Goal: Task Accomplishment & Management: Manage account settings

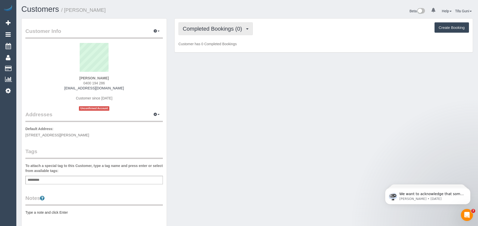
click at [230, 34] on button "Completed Bookings (0)" at bounding box center [215, 28] width 74 height 13
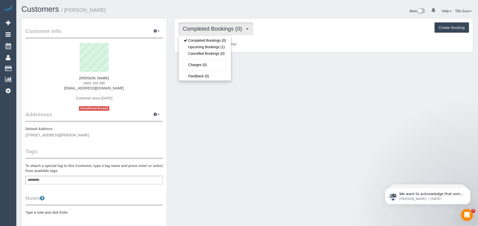
click at [322, 44] on p "Customer has 0 Completed Bookings" at bounding box center [323, 43] width 290 height 5
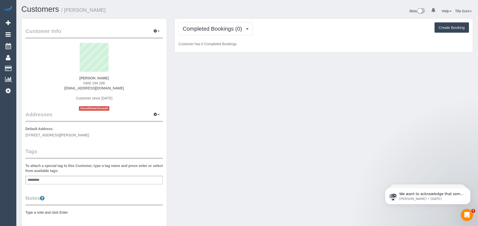
click at [443, 30] on button "Create Booking" at bounding box center [451, 27] width 34 height 11
select select "VIC"
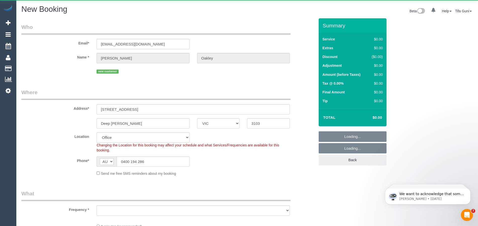
select select "string:stripe-pm_1SIM7j2GScqysDRV2jPBWz0z"
select select "object:3062"
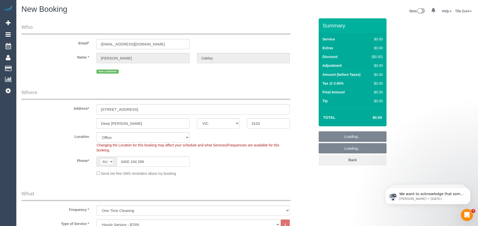
select select "58"
select select "object:4358"
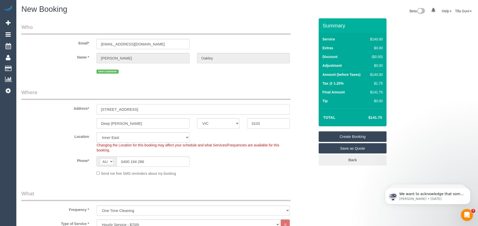
drag, startPoint x: 146, startPoint y: 110, endPoint x: 83, endPoint y: 111, distance: 63.6
click at [83, 111] on div "Address* [STREET_ADDRESS]" at bounding box center [168, 102] width 301 height 26
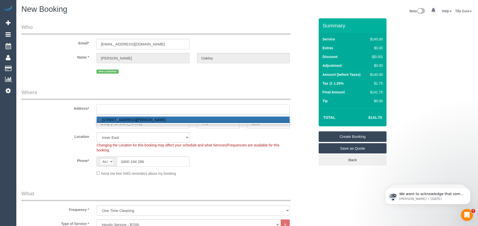
paste input "[STREET_ADDRESS][PERSON_NAME]"
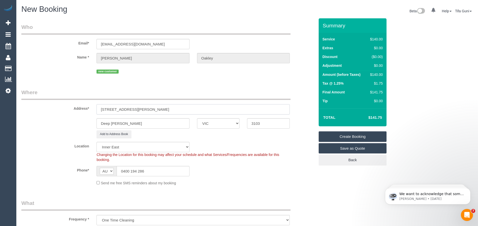
type input "[STREET_ADDRESS][PERSON_NAME]"
click at [214, 143] on div "Location [GEOGRAPHIC_DATA] (North) East (South) [GEOGRAPHIC_DATA] (East) [GEOGR…" at bounding box center [168, 152] width 301 height 20
drag, startPoint x: 131, startPoint y: 122, endPoint x: 66, endPoint y: 124, distance: 64.6
click at [66, 124] on div "Deep [PERSON_NAME] ACT [GEOGRAPHIC_DATA] NT [GEOGRAPHIC_DATA] SA TAS [GEOGRAPHI…" at bounding box center [168, 123] width 301 height 10
paste input "Richomd"
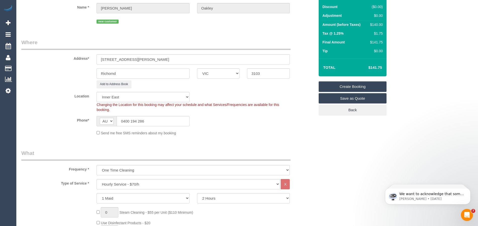
scroll to position [50, 0]
type input "Richomd"
click at [124, 170] on select "One Time Cleaning Weekly - 10% Off - 10.00% (0% for the First Booking) Fortnigh…" at bounding box center [192, 170] width 193 height 10
select select "object:4360"
click at [96, 165] on select "One Time Cleaning Weekly - 10% Off - 10.00% (0% for the First Booking) Fortnigh…" at bounding box center [192, 170] width 193 height 10
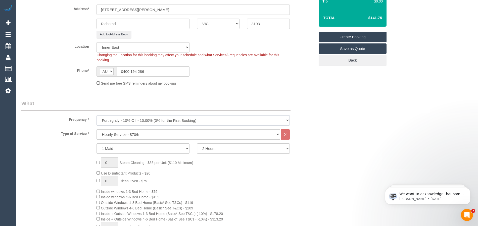
scroll to position [126, 0]
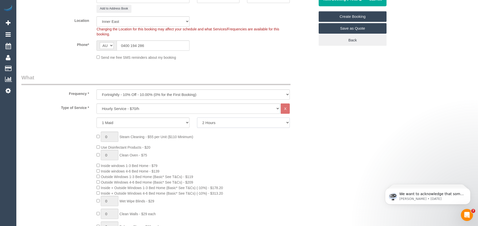
click at [207, 123] on select "2 Hours 2.5 Hours 3 Hours 3.5 Hours 4 Hours 4.5 Hours 5 Hours 5.5 Hours 6 Hours…" at bounding box center [243, 123] width 93 height 10
select select "180"
click at [197, 118] on select "2 Hours 2.5 Hours 3 Hours 3.5 Hours 4 Hours 4.5 Hours 5 Hours 5.5 Hours 6 Hours…" at bounding box center [243, 123] width 93 height 10
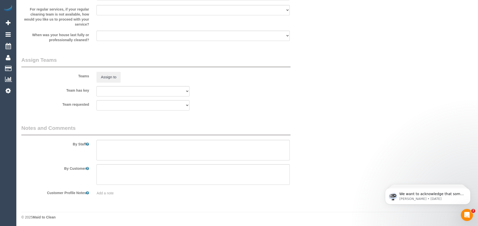
scroll to position [731, 0]
click at [116, 148] on textarea at bounding box center [192, 149] width 193 height 21
paste textarea "Call the customer 0400194286 30 minutes before you arrive Car park in front of …"
type textarea "Call the customer 0400194286 30 minutes before you arrive Car park in front of …"
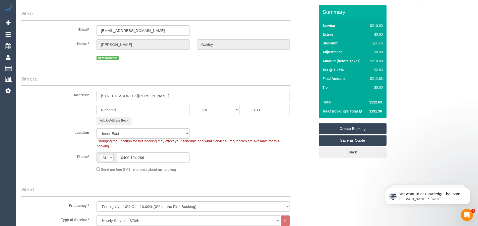
scroll to position [0, 0]
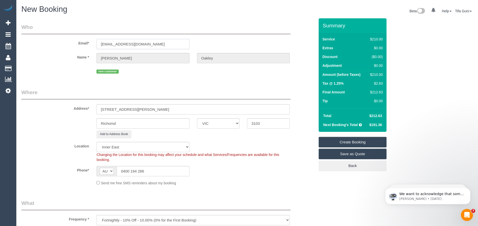
drag, startPoint x: 147, startPoint y: 46, endPoint x: 93, endPoint y: 45, distance: 53.8
click at [93, 45] on div "[EMAIL_ADDRESS][DOMAIN_NAME]" at bounding box center [143, 44] width 100 height 10
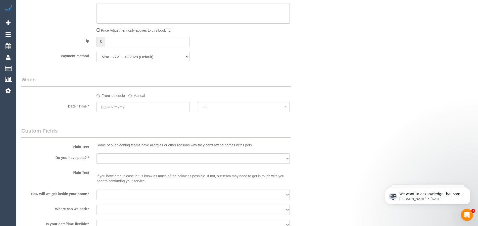
scroll to position [502, 0]
click at [147, 106] on input "text" at bounding box center [142, 105] width 93 height 10
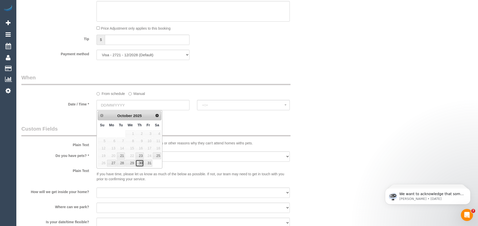
click at [140, 164] on link "30" at bounding box center [139, 163] width 8 height 7
type input "[DATE]"
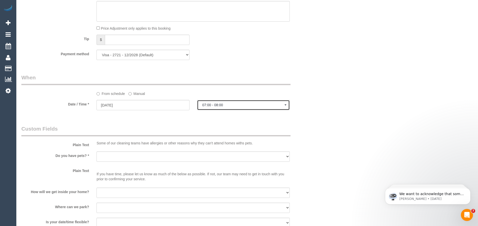
click at [225, 103] on span "07:00 - 08:00" at bounding box center [243, 105] width 82 height 4
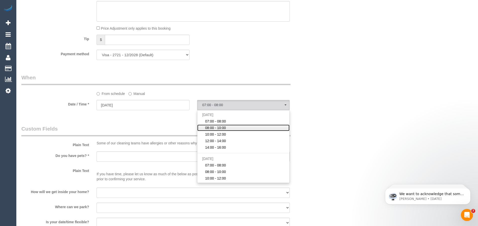
click at [217, 127] on span "08:00 - 10:00" at bounding box center [215, 127] width 21 height 5
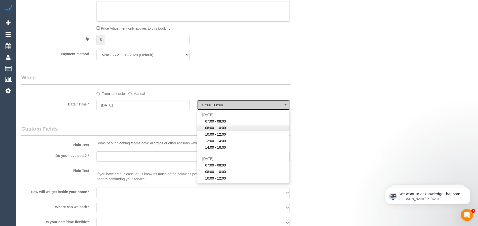
select select "spot23"
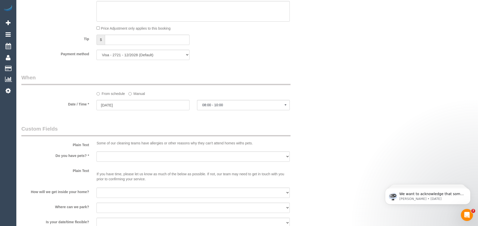
click at [164, 155] on select "Yes - Cats Yes - Dogs No pets Yes - Dogs and Cats Yes - Other" at bounding box center [192, 156] width 193 height 10
select select "number:28"
click at [96, 151] on select "Yes - Cats Yes - Dogs No pets Yes - Dogs and Cats Yes - Other" at bounding box center [192, 156] width 193 height 10
click at [127, 193] on select "I will be home Key will be left (please provide details below) Lock box/Access …" at bounding box center [192, 193] width 193 height 10
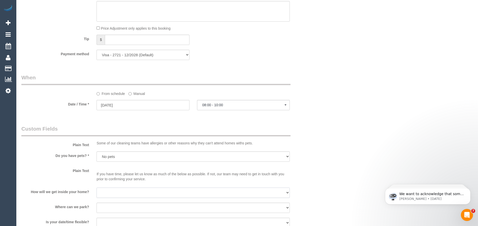
select select "number:14"
click at [96, 188] on select "I will be home Key will be left (please provide details below) Lock box/Access …" at bounding box center [192, 193] width 193 height 10
click at [126, 211] on select "I will provide parking on-site Free street parking Paid street parking (cost wi…" at bounding box center [192, 208] width 193 height 10
select select "number:18"
click at [96, 203] on select "I will provide parking on-site Free street parking Paid street parking (cost wi…" at bounding box center [192, 208] width 193 height 10
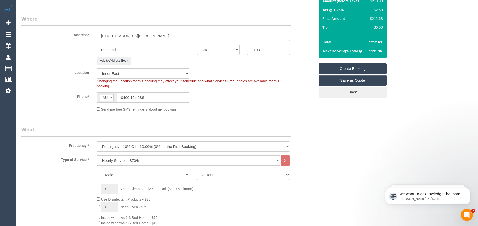
scroll to position [78, 0]
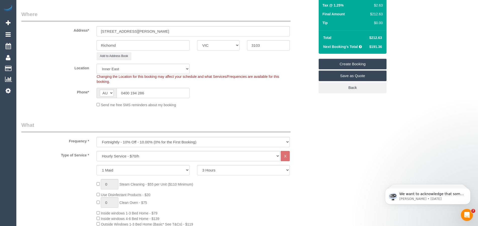
click at [346, 63] on link "Create Booking" at bounding box center [353, 64] width 68 height 11
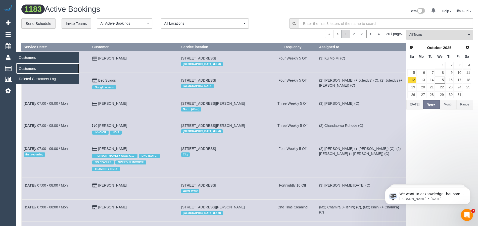
click at [25, 68] on link "Customers" at bounding box center [47, 69] width 63 height 10
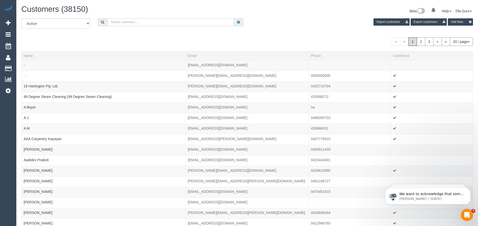
paste input "[EMAIL_ADDRESS][DOMAIN_NAME]"
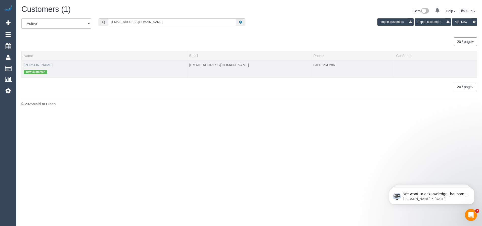
type input "[EMAIL_ADDRESS][DOMAIN_NAME]"
click at [34, 65] on link "[PERSON_NAME]" at bounding box center [38, 65] width 29 height 4
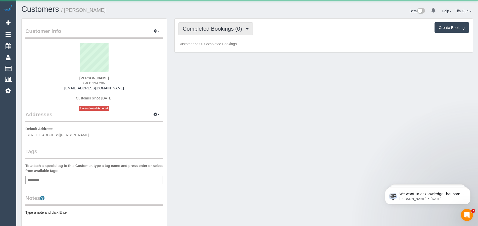
click at [208, 33] on button "Completed Bookings (0)" at bounding box center [215, 28] width 74 height 13
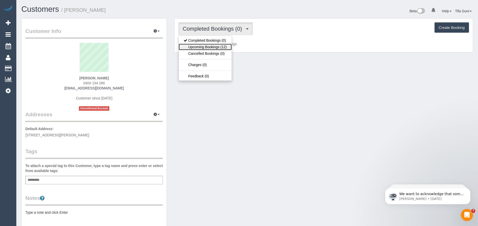
click at [215, 46] on link "Upcoming Bookings (12)" at bounding box center [205, 47] width 53 height 7
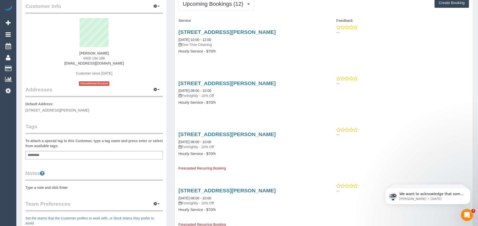
scroll to position [25, 0]
click at [210, 82] on link "[STREET_ADDRESS][PERSON_NAME]" at bounding box center [226, 83] width 97 height 6
click at [196, 133] on link "[STREET_ADDRESS][PERSON_NAME]" at bounding box center [226, 134] width 97 height 6
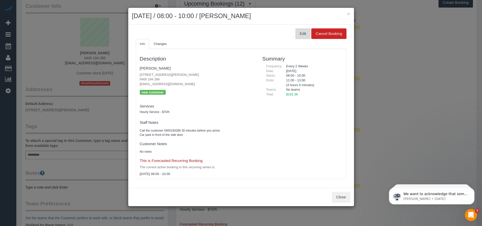
click at [302, 34] on button "Edit" at bounding box center [302, 33] width 15 height 11
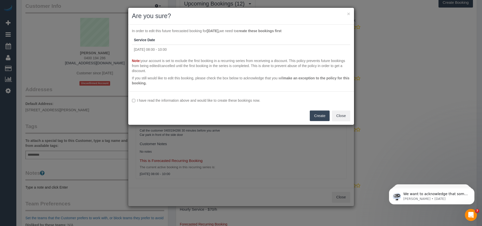
click at [317, 115] on button "Create" at bounding box center [320, 116] width 20 height 11
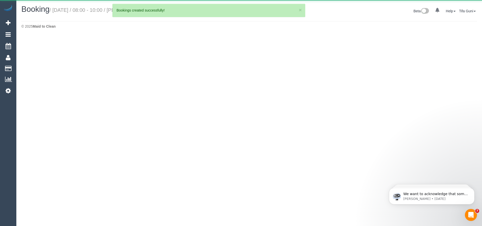
select select "VIC"
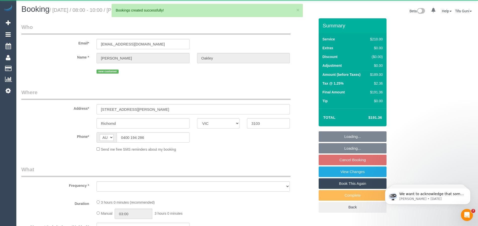
select select "object:8260"
select select "180"
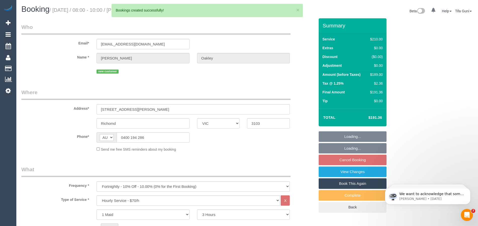
select select "string:stripe-pm_1SIM7j2GScqysDRV2jPBWz0z"
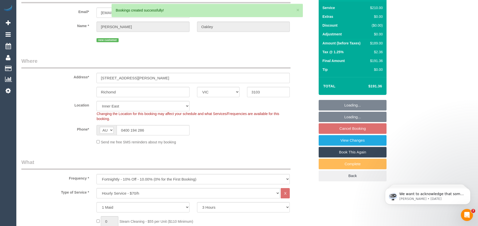
select select "object:8267"
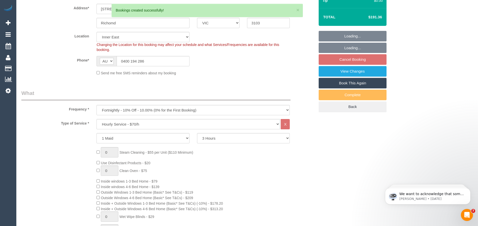
select select "number:28"
select select "number:14"
select select "number:18"
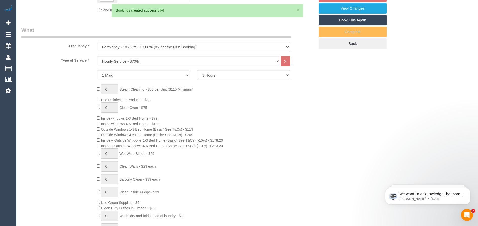
select select "spot40"
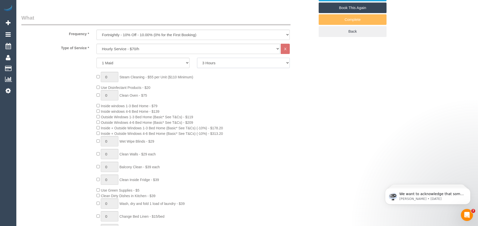
click at [210, 64] on select "2 Hours 2.5 Hours 3 Hours 3.5 Hours 4 Hours 4.5 Hours 5 Hours 5.5 Hours 6 Hours…" at bounding box center [243, 63] width 93 height 10
select select "120"
click at [197, 58] on select "2 Hours 2.5 Hours 3 Hours 3.5 Hours 4 Hours 4.5 Hours 5 Hours 5.5 Hours 6 Hours…" at bounding box center [243, 63] width 93 height 10
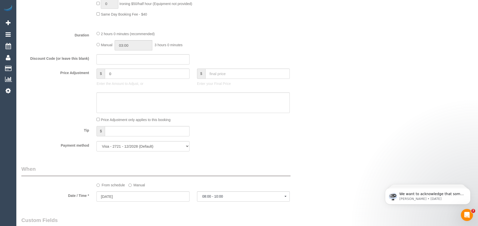
select select "spot61"
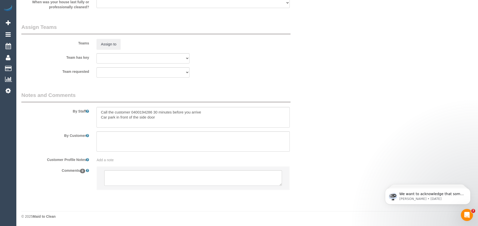
scroll to position [754, 0]
click at [130, 174] on textarea at bounding box center [193, 178] width 178 height 16
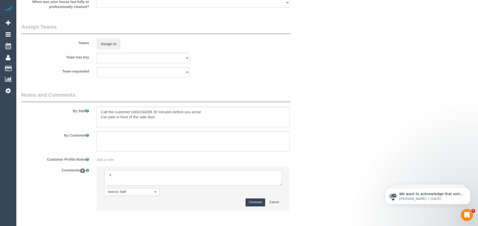
type textarea "-"
paste textarea "Flexibility dates: Flexibility times: Notes: knows we need to review Contact vi…"
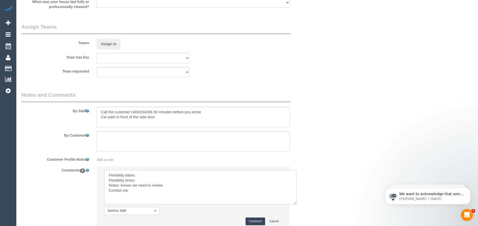
scroll to position [1, 0]
drag, startPoint x: 280, startPoint y: 185, endPoint x: 295, endPoint y: 204, distance: 24.1
click at [295, 204] on textarea at bounding box center [200, 187] width 192 height 34
click at [147, 173] on textarea at bounding box center [200, 187] width 192 height 34
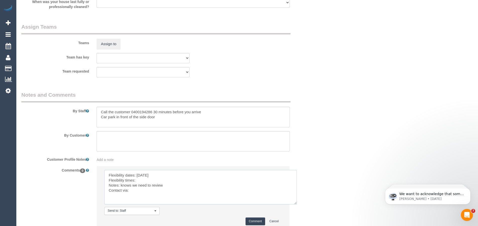
click at [146, 180] on textarea at bounding box center [200, 187] width 192 height 34
drag, startPoint x: 166, startPoint y: 187, endPoint x: 121, endPoint y: 186, distance: 44.7
click at [121, 186] on textarea at bounding box center [200, 187] width 192 height 34
click at [136, 192] on textarea at bounding box center [200, 187] width 192 height 34
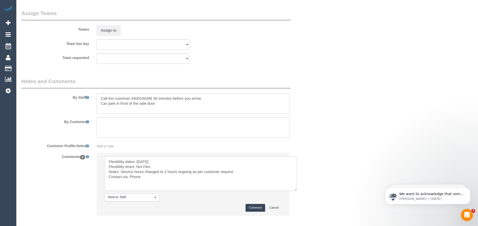
scroll to position [779, 0]
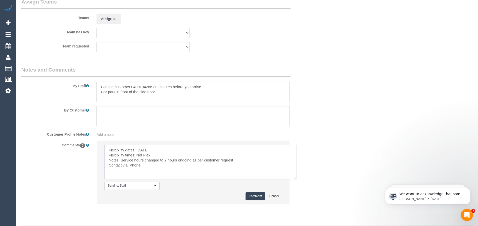
type textarea "Flexibility dates: [DATE] Flexibility times: Not Flex Notes: Service hours chan…"
click at [252, 194] on button "Comment" at bounding box center [255, 196] width 20 height 8
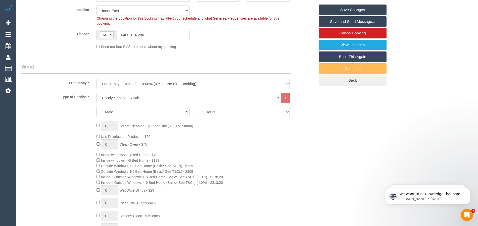
scroll to position [126, 0]
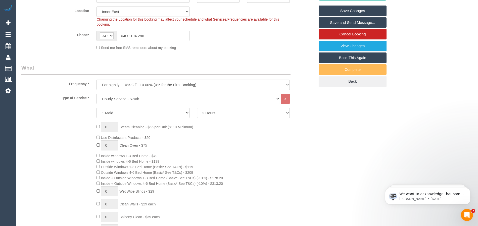
click at [350, 9] on link "Save Changes" at bounding box center [353, 11] width 68 height 11
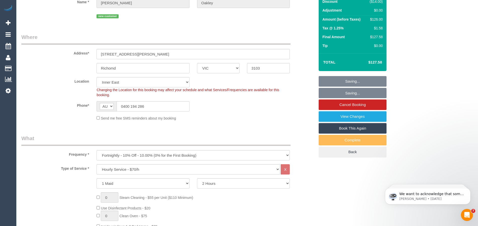
scroll to position [50, 0]
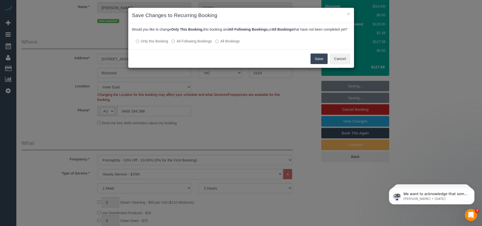
click at [318, 64] on button "Save" at bounding box center [318, 59] width 17 height 11
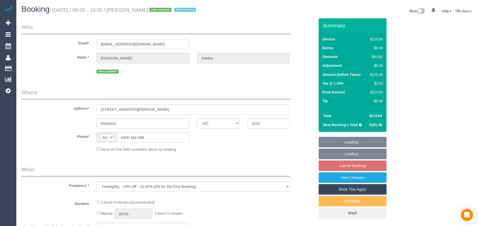
select select "VIC"
select select "string:stripe-pm_1SIM7j2GScqysDRV2jPBWz0z"
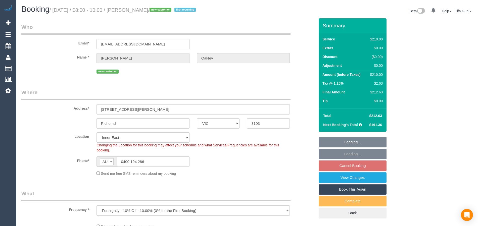
select select "object:543"
select select "180"
select select "spot2"
select select "number:28"
select select "number:14"
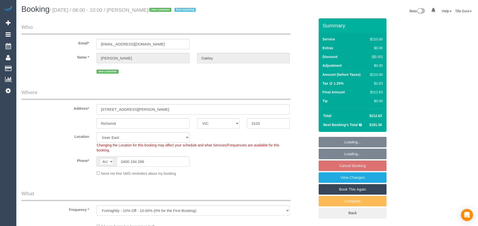
select select "number:18"
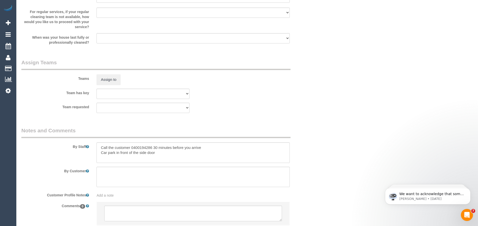
scroll to position [754, 0]
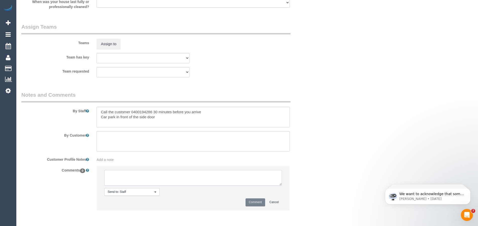
click at [131, 177] on textarea at bounding box center [193, 178] width 178 height 16
type textarea "-"
paste textarea "Flexibility dates: Flexibility times: Notes: knows we need to review Contact vi…"
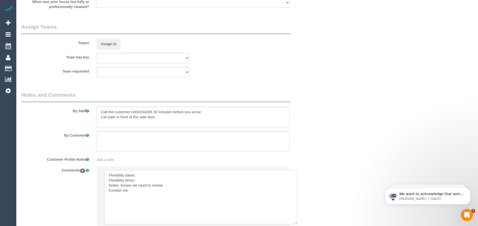
drag, startPoint x: 281, startPoint y: 185, endPoint x: 296, endPoint y: 224, distance: 41.7
click at [296, 224] on textarea at bounding box center [200, 197] width 193 height 54
click at [146, 173] on textarea at bounding box center [200, 197] width 193 height 54
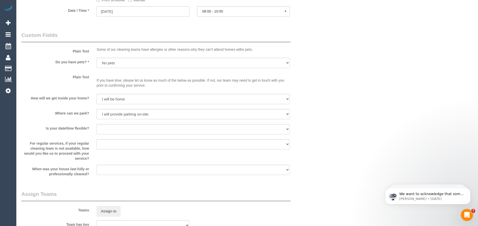
scroll to position [478, 0]
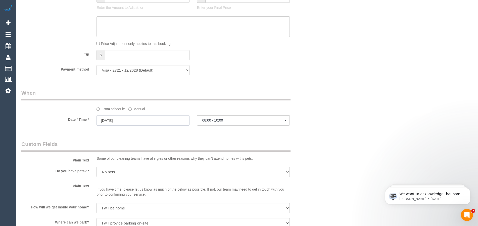
click at [122, 122] on input "[DATE]" at bounding box center [142, 120] width 93 height 10
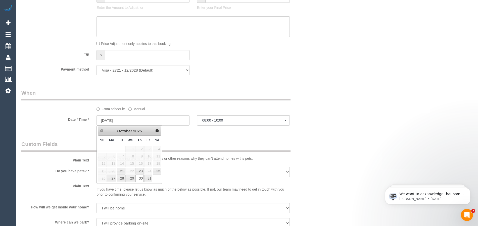
click at [199, 138] on div "Who Email* sueoak24@outlook.com Name * Sue Oakley new customer Where Address* 2…" at bounding box center [168, 43] width 301 height 1004
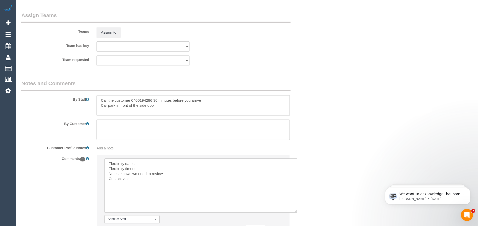
scroll to position [813, 0]
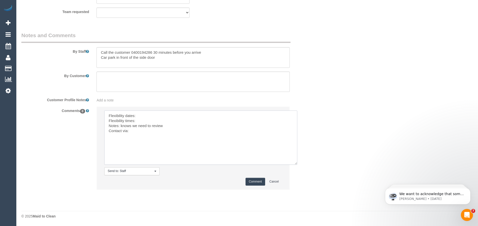
click at [139, 115] on textarea at bounding box center [200, 138] width 193 height 54
click at [142, 122] on textarea at bounding box center [200, 138] width 193 height 54
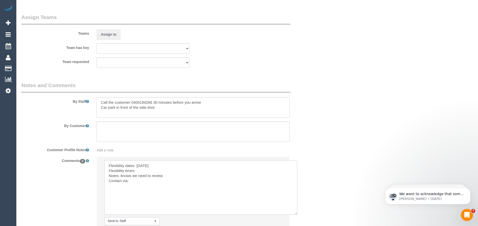
scroll to position [788, 0]
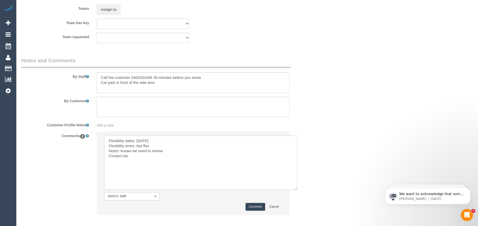
click at [135, 156] on textarea at bounding box center [200, 163] width 193 height 54
drag, startPoint x: 168, startPoint y: 151, endPoint x: 121, endPoint y: 150, distance: 46.8
click at [121, 150] on textarea at bounding box center [200, 163] width 193 height 54
type textarea "Flexibility dates: Thursday Flexibility times: Not flex Notes: First service 3 …"
click at [255, 208] on button "Comment" at bounding box center [255, 207] width 20 height 8
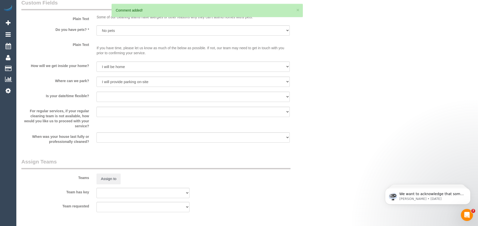
scroll to position [562, 0]
